Goal: Task Accomplishment & Management: Use online tool/utility

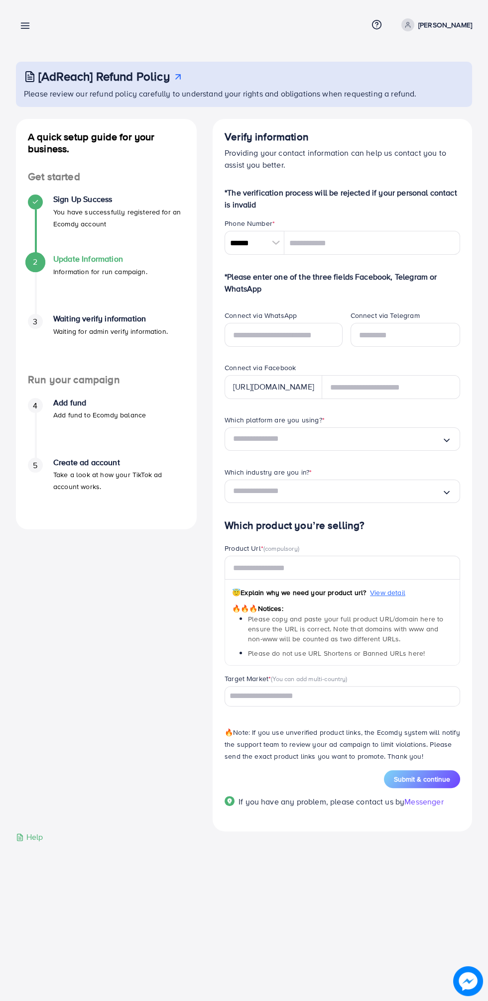
click at [409, 24] on circle at bounding box center [408, 23] width 2 height 2
click at [387, 67] on link "Log out" at bounding box center [424, 59] width 95 height 22
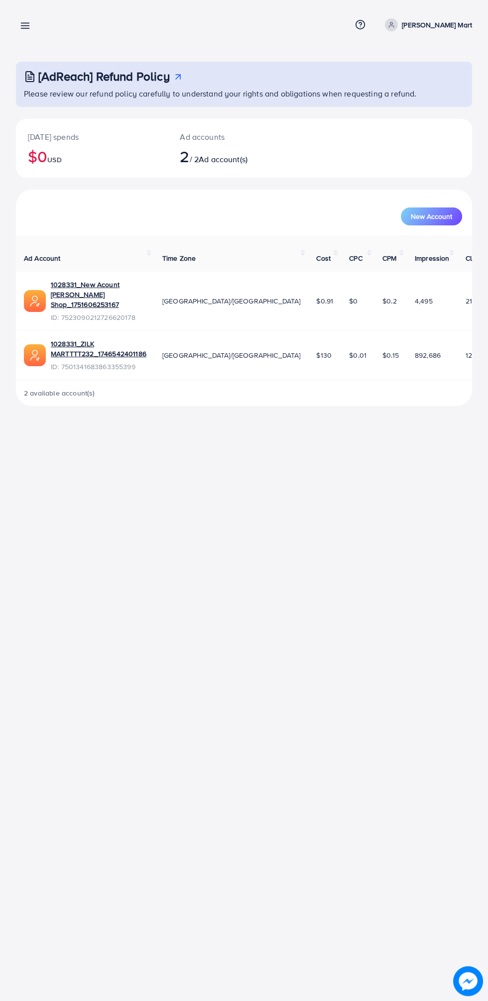
click at [25, 28] on line at bounding box center [25, 28] width 8 height 0
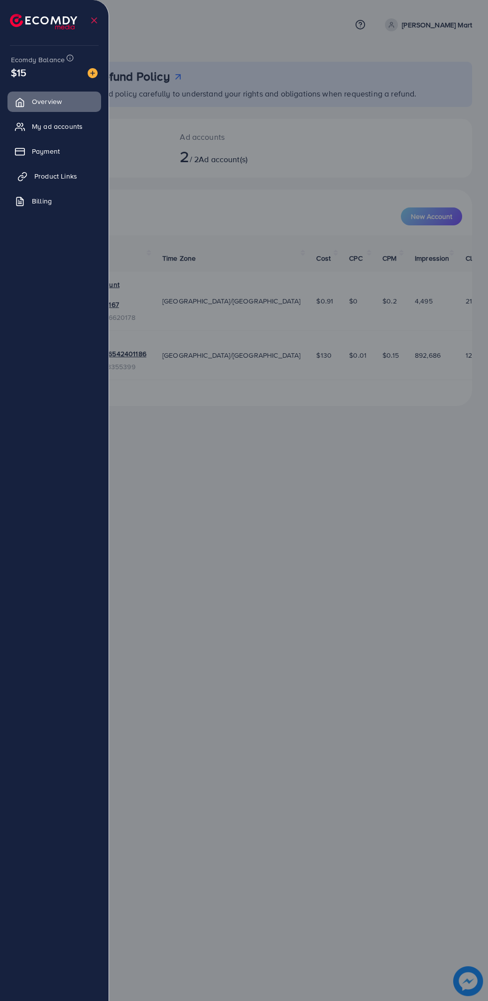
click at [19, 176] on icon at bounding box center [20, 178] width 5 height 5
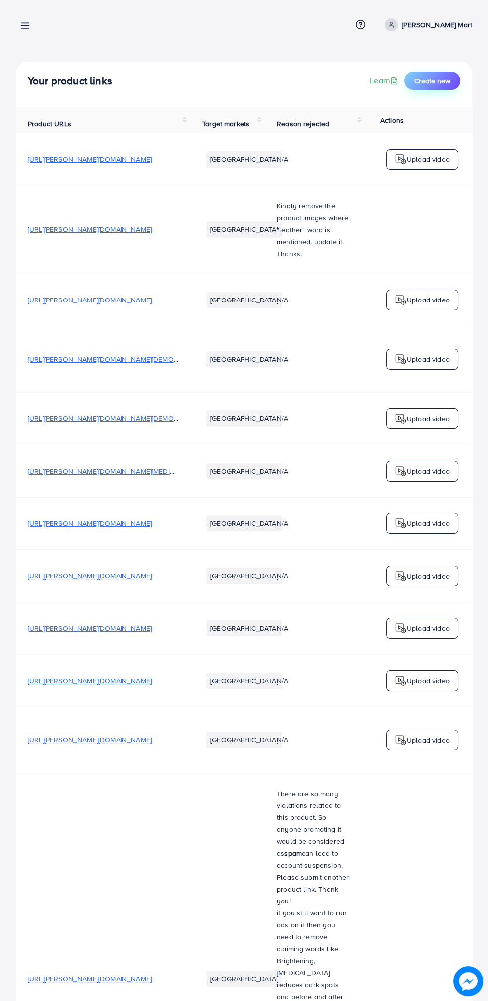
click at [425, 77] on span "Create new" at bounding box center [432, 81] width 36 height 10
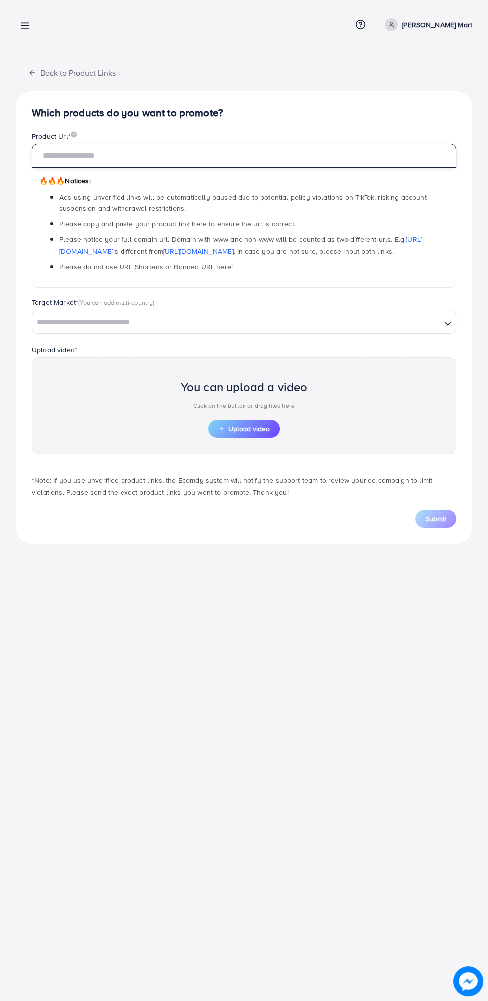
click at [53, 155] on input "text" at bounding box center [244, 156] width 424 height 24
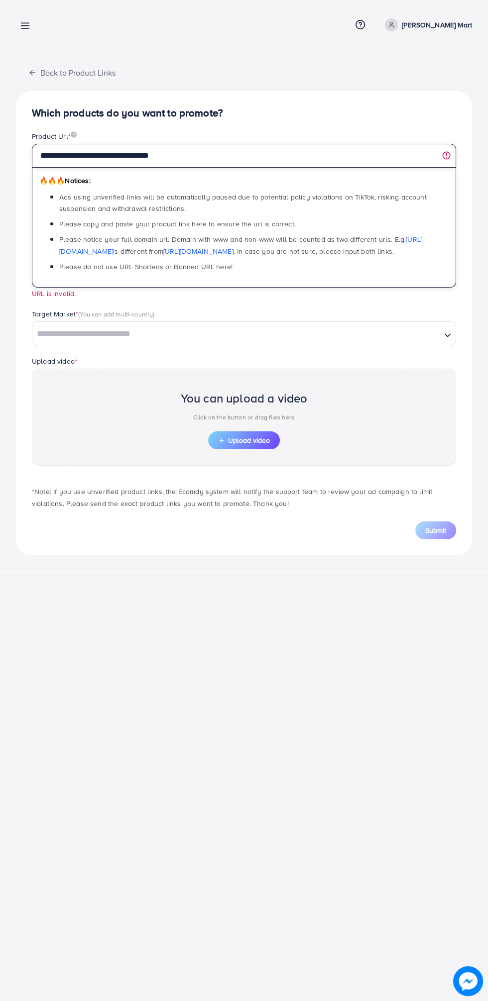
click at [452, 154] on input "**********" at bounding box center [244, 156] width 424 height 24
type input "**********"
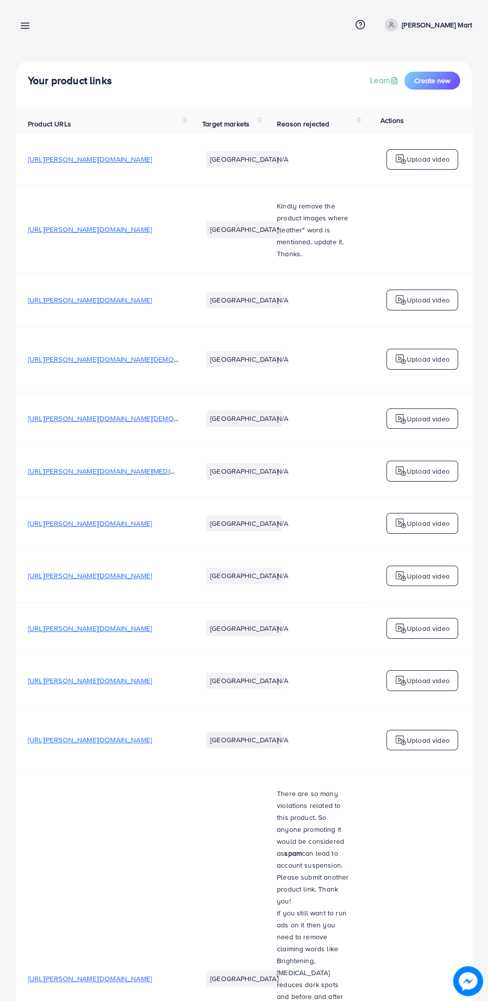
scroll to position [8, 0]
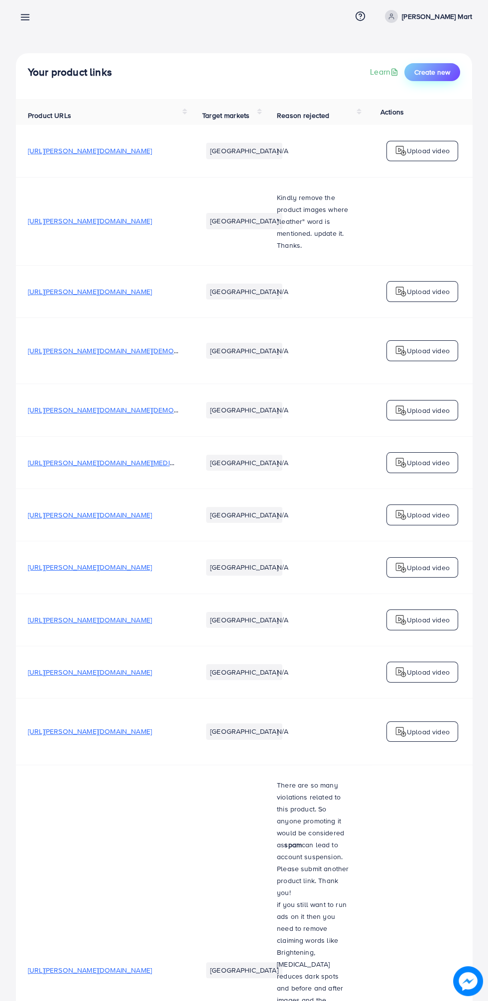
click at [433, 75] on span "Create new" at bounding box center [432, 72] width 36 height 10
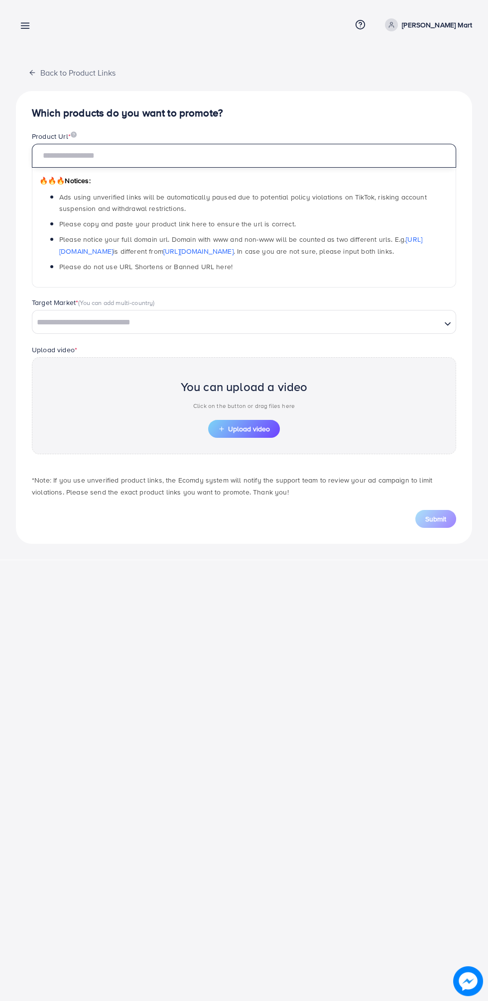
click at [66, 151] on input "text" at bounding box center [244, 156] width 424 height 24
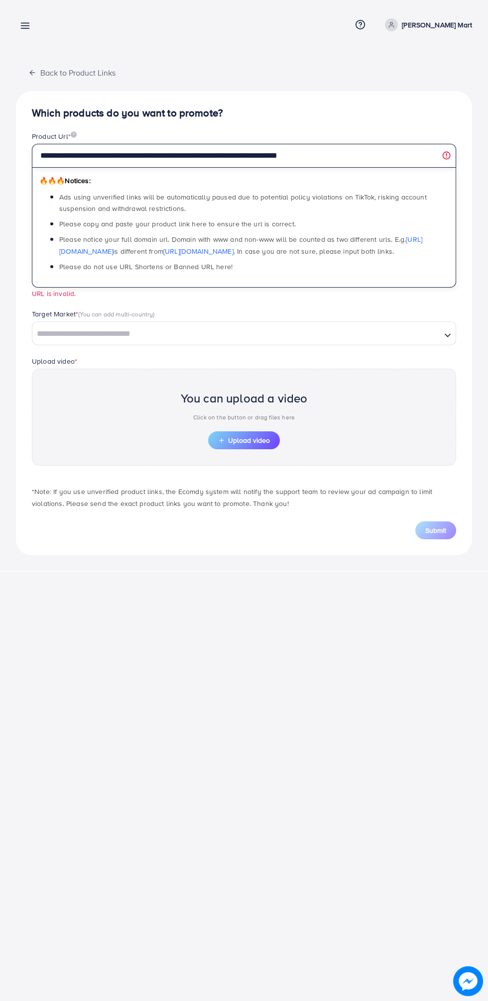
type input "**********"
click at [23, 21] on icon at bounding box center [25, 25] width 10 height 10
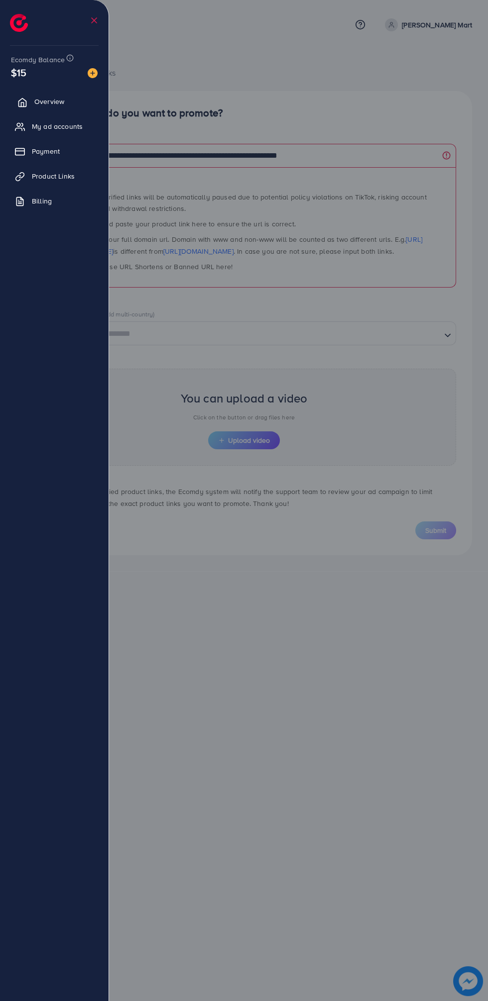
click at [23, 98] on icon at bounding box center [22, 102] width 7 height 8
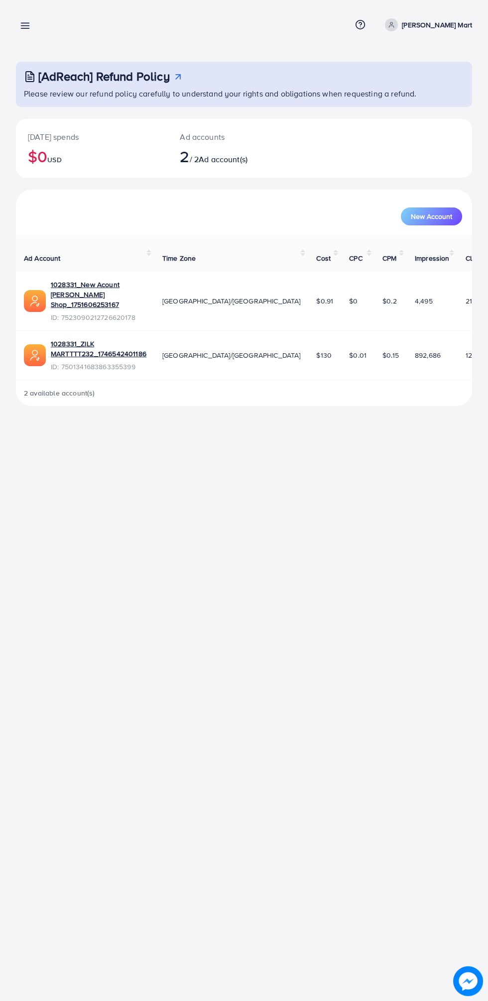
click at [24, 29] on icon at bounding box center [25, 25] width 10 height 10
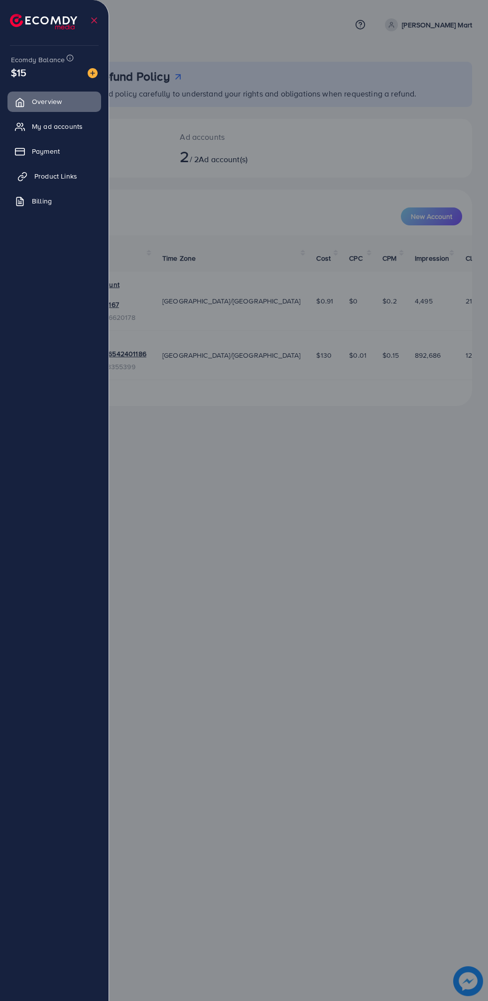
click at [21, 174] on icon at bounding box center [22, 177] width 10 height 10
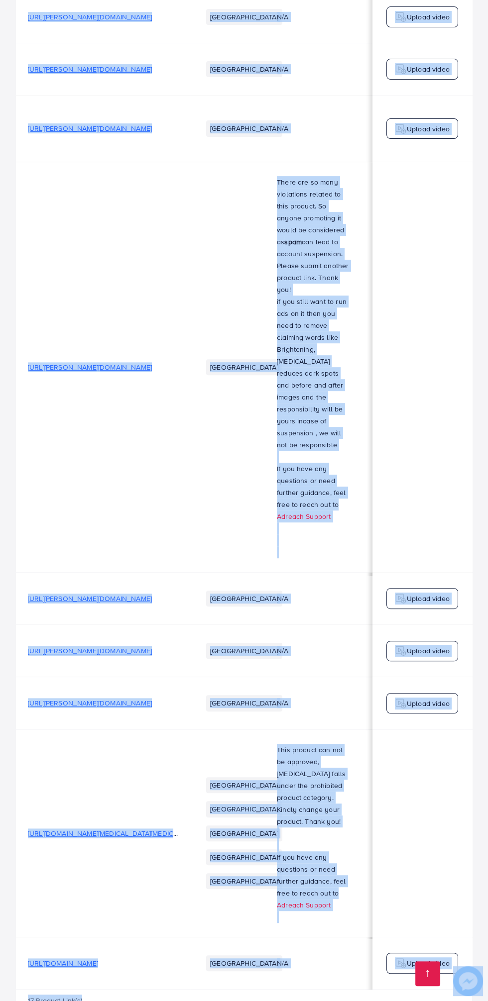
scroll to position [0, 5]
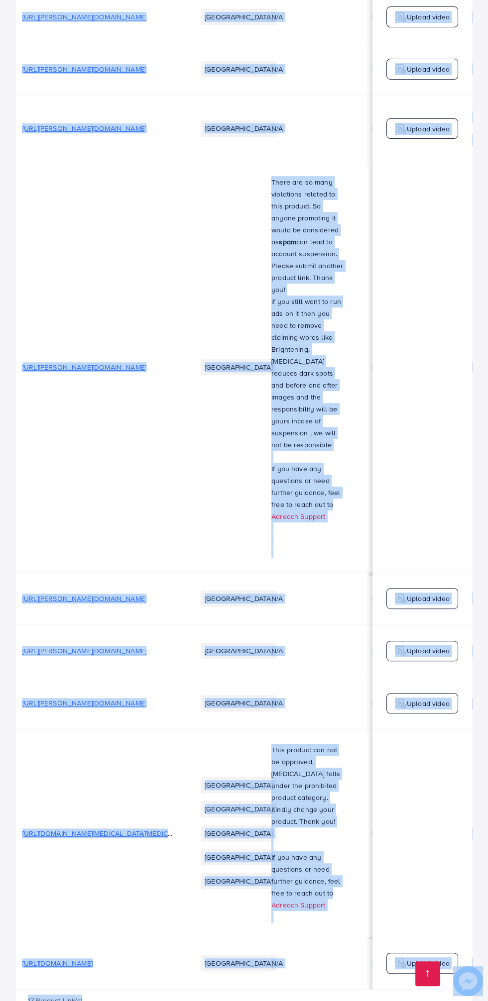
copy span "[URL][DOMAIN_NAME]"
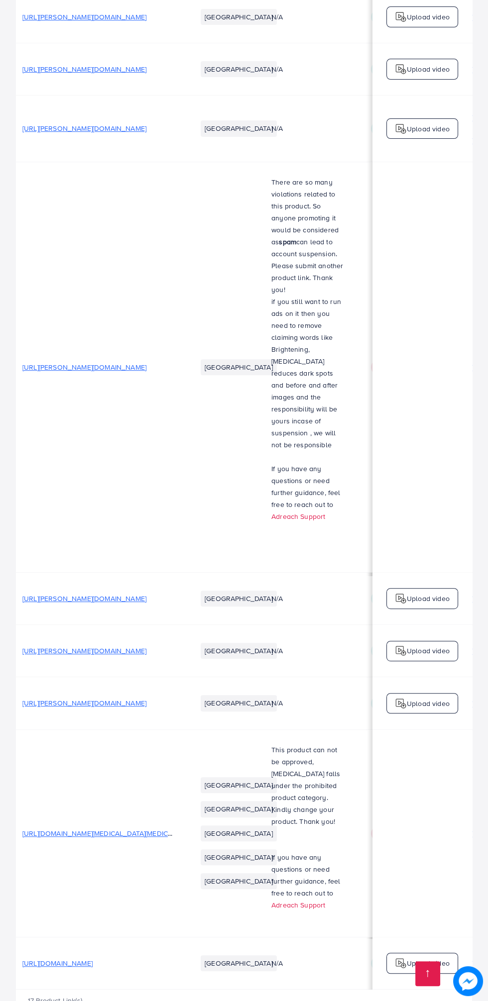
scroll to position [0, 9]
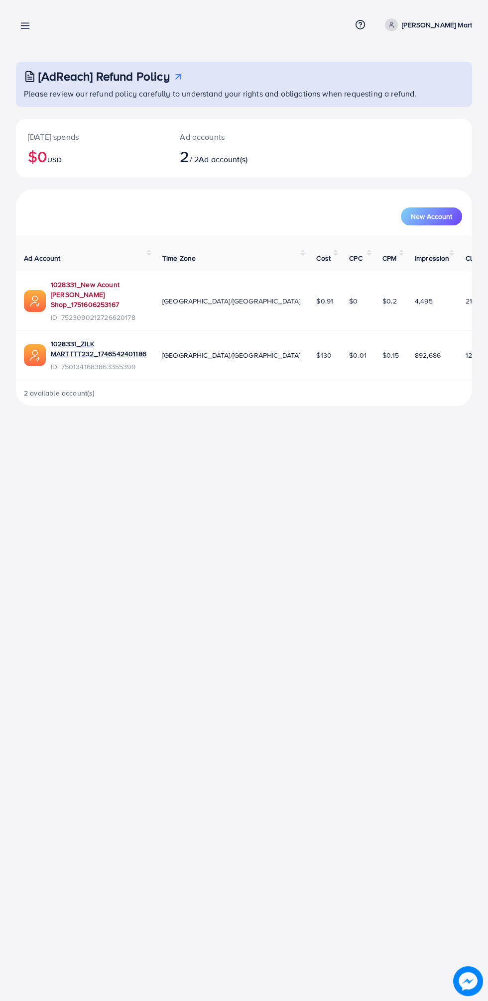
click at [100, 283] on link "1028331_New Acount [PERSON_NAME] Shop_1751606253167" at bounding box center [99, 295] width 96 height 30
